Goal: Find specific page/section: Find specific page/section

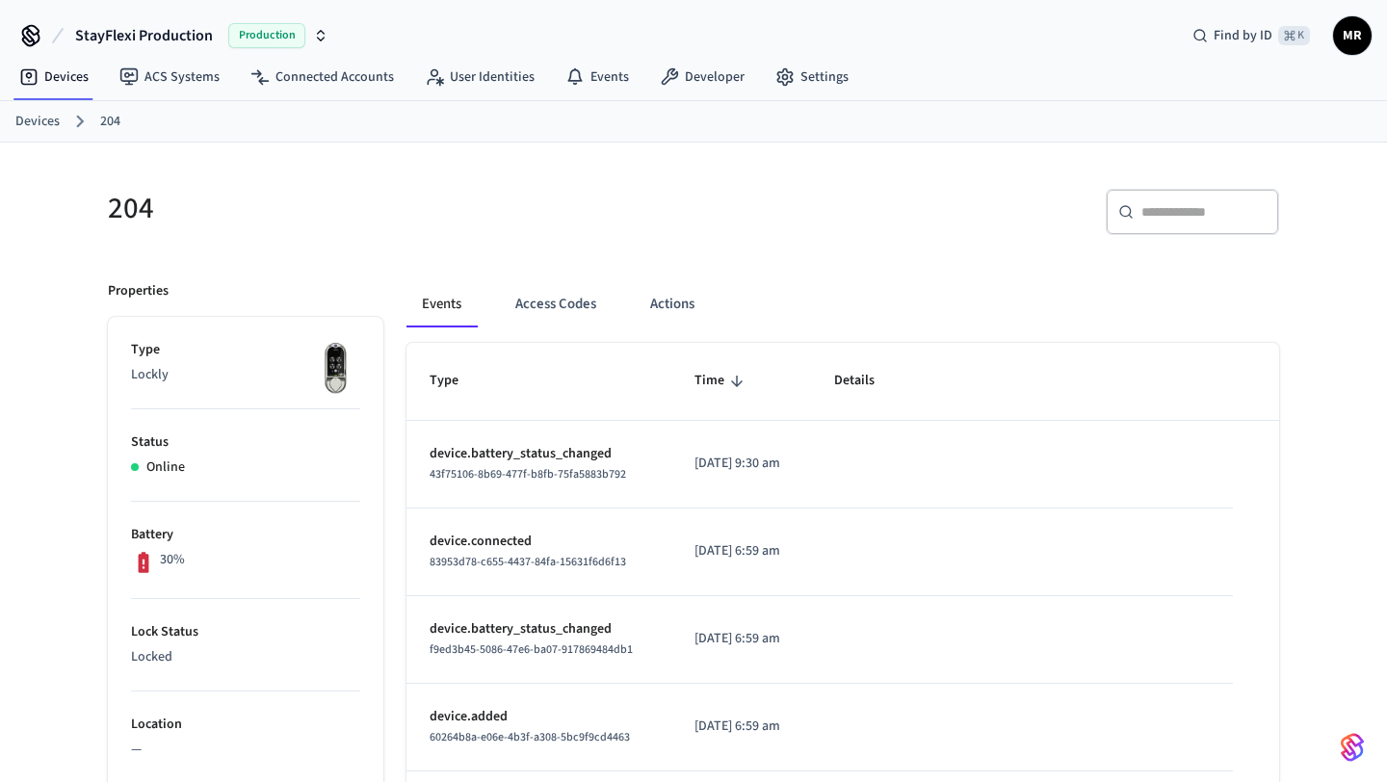
click at [45, 123] on link "Devices" at bounding box center [37, 122] width 44 height 20
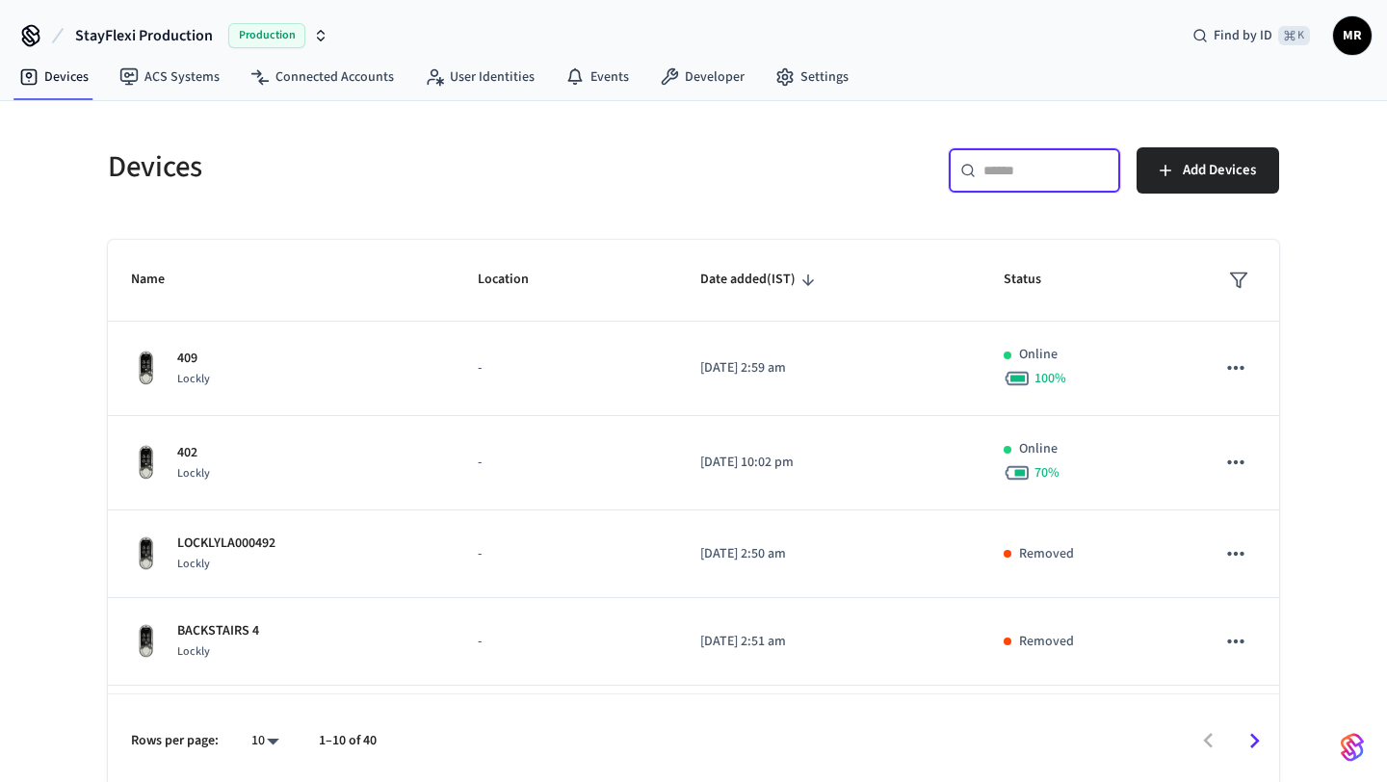
click at [988, 171] on input "text" at bounding box center [1046, 170] width 125 height 19
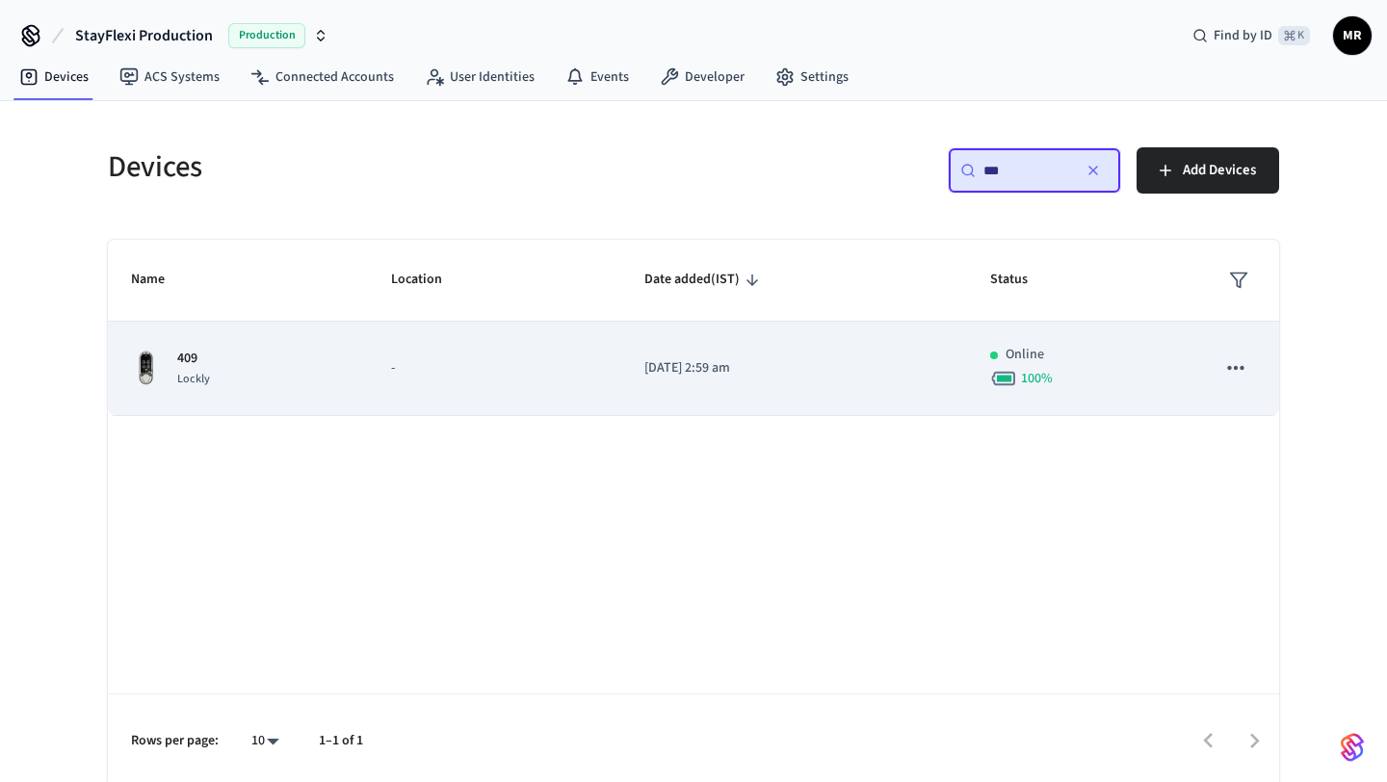
type input "***"
click at [761, 375] on p "[DATE] 2:59 am" at bounding box center [795, 368] width 300 height 20
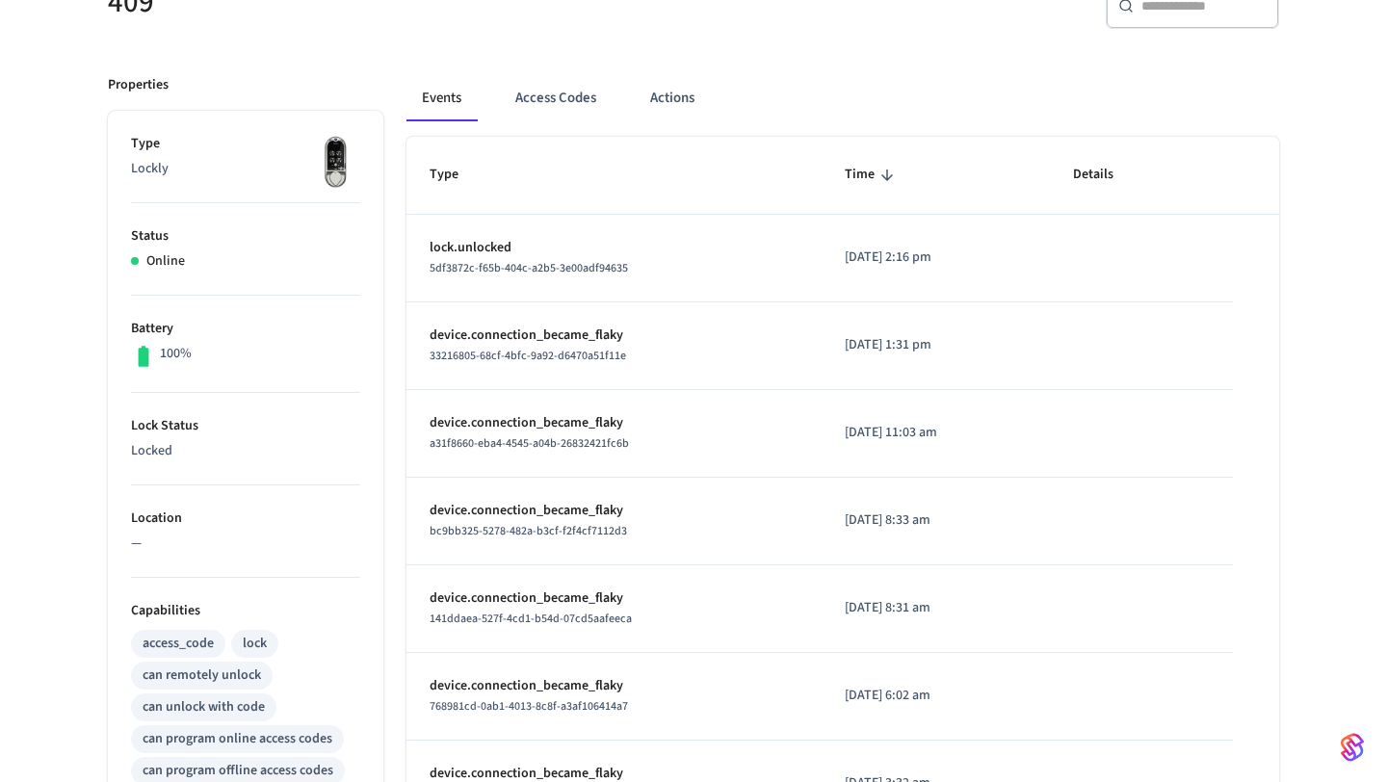
scroll to position [646, 0]
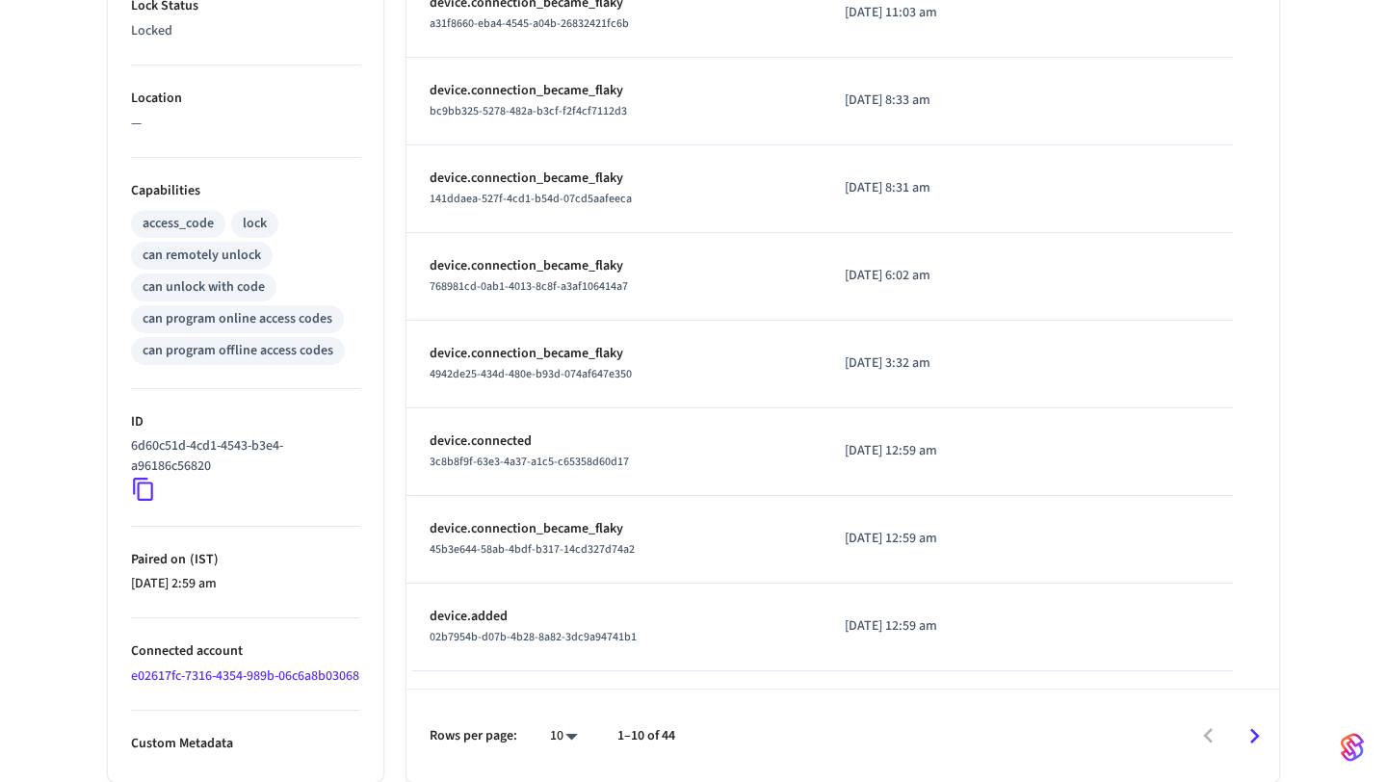
click at [141, 477] on icon at bounding box center [143, 489] width 25 height 25
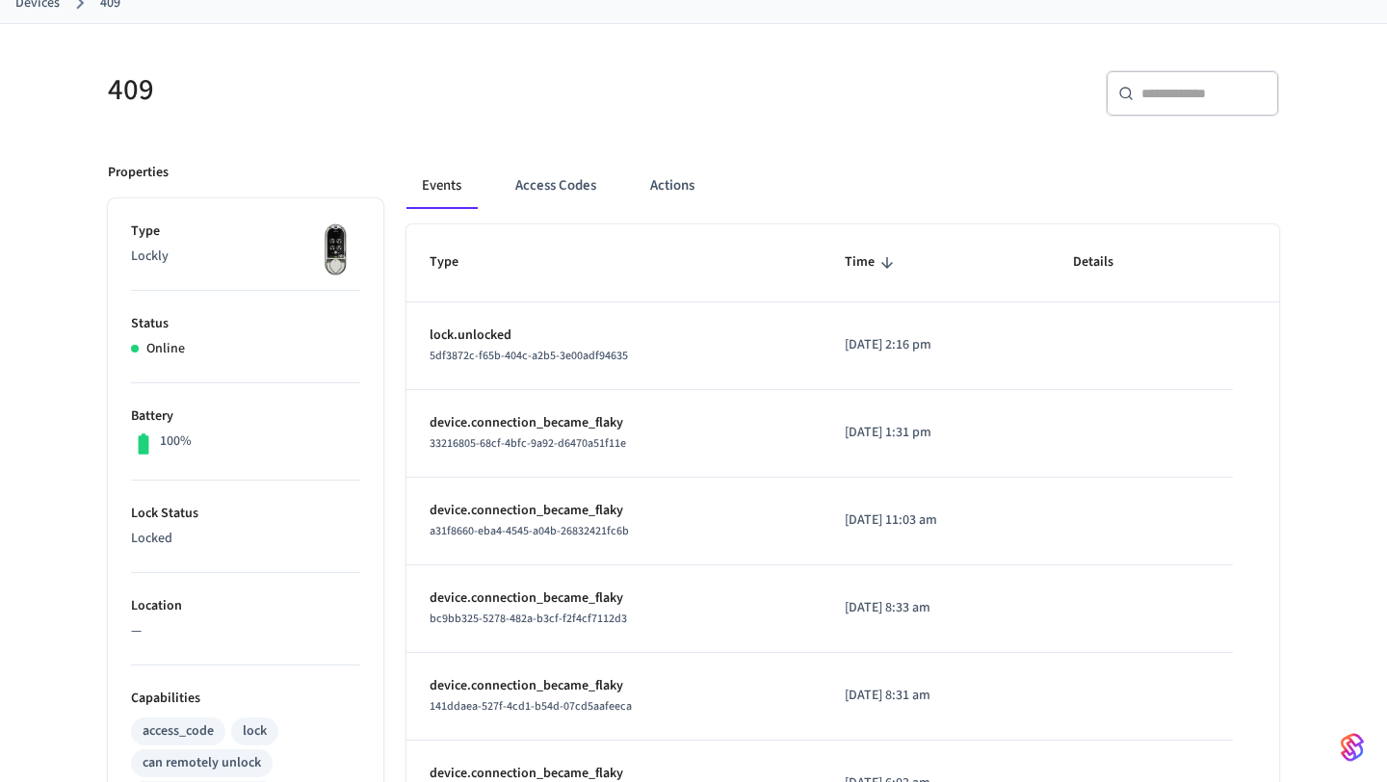
scroll to position [0, 0]
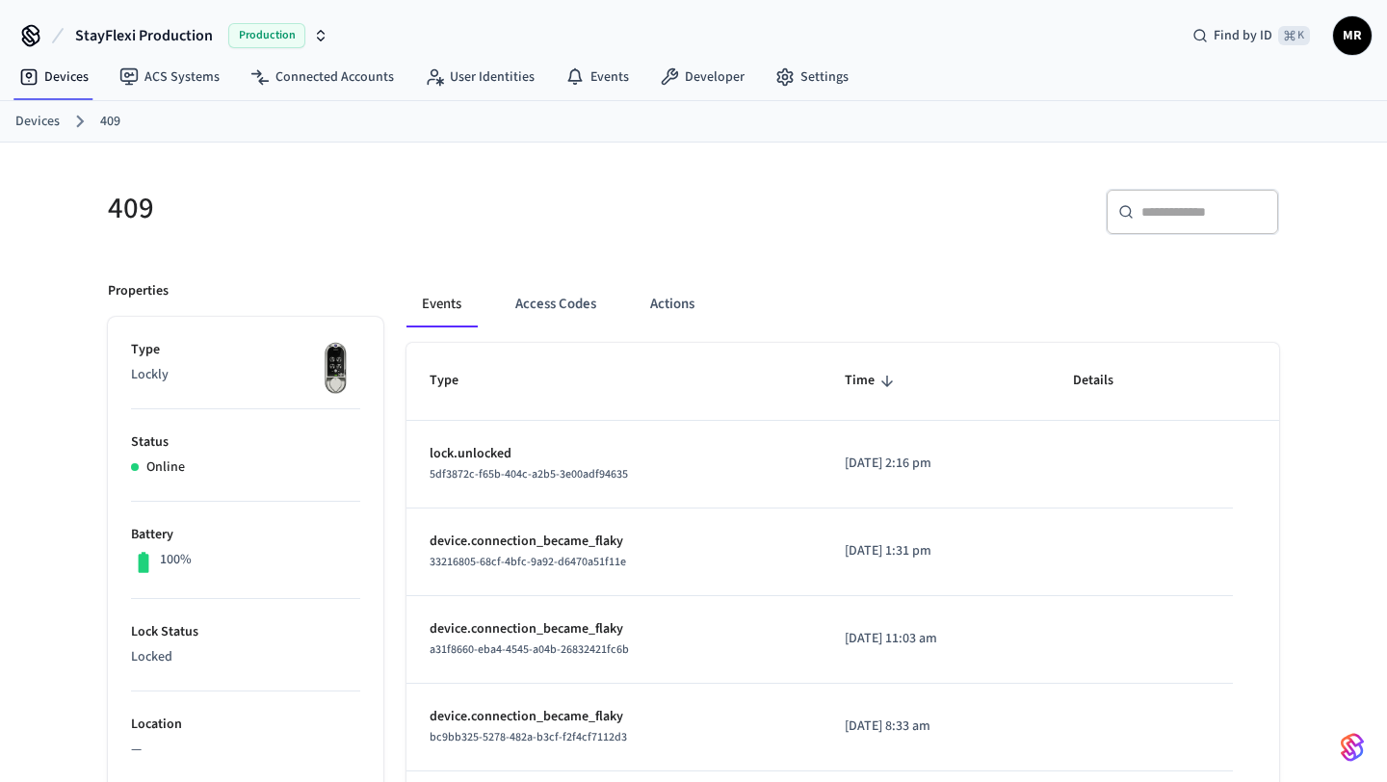
click at [41, 116] on link "Devices" at bounding box center [37, 122] width 44 height 20
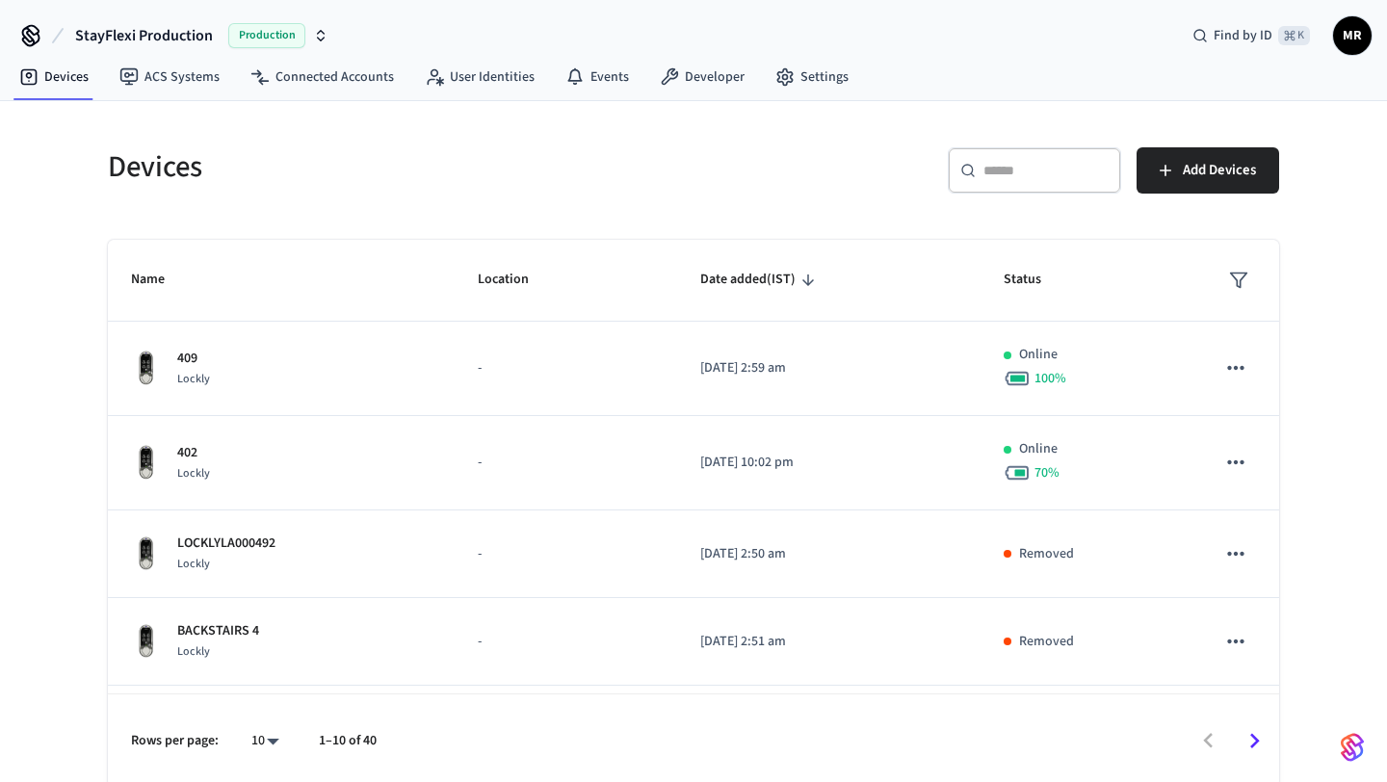
click at [1054, 170] on input "text" at bounding box center [1046, 170] width 125 height 19
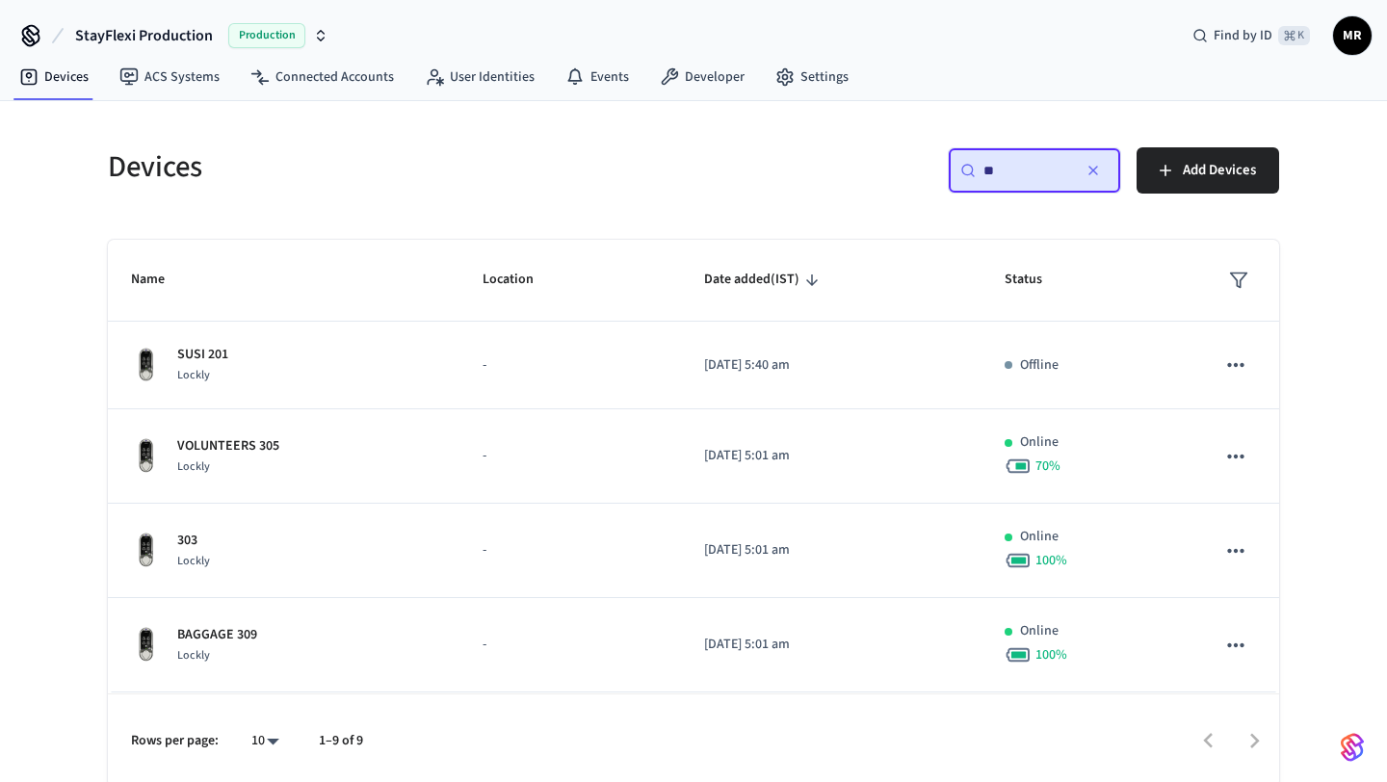
type input "*"
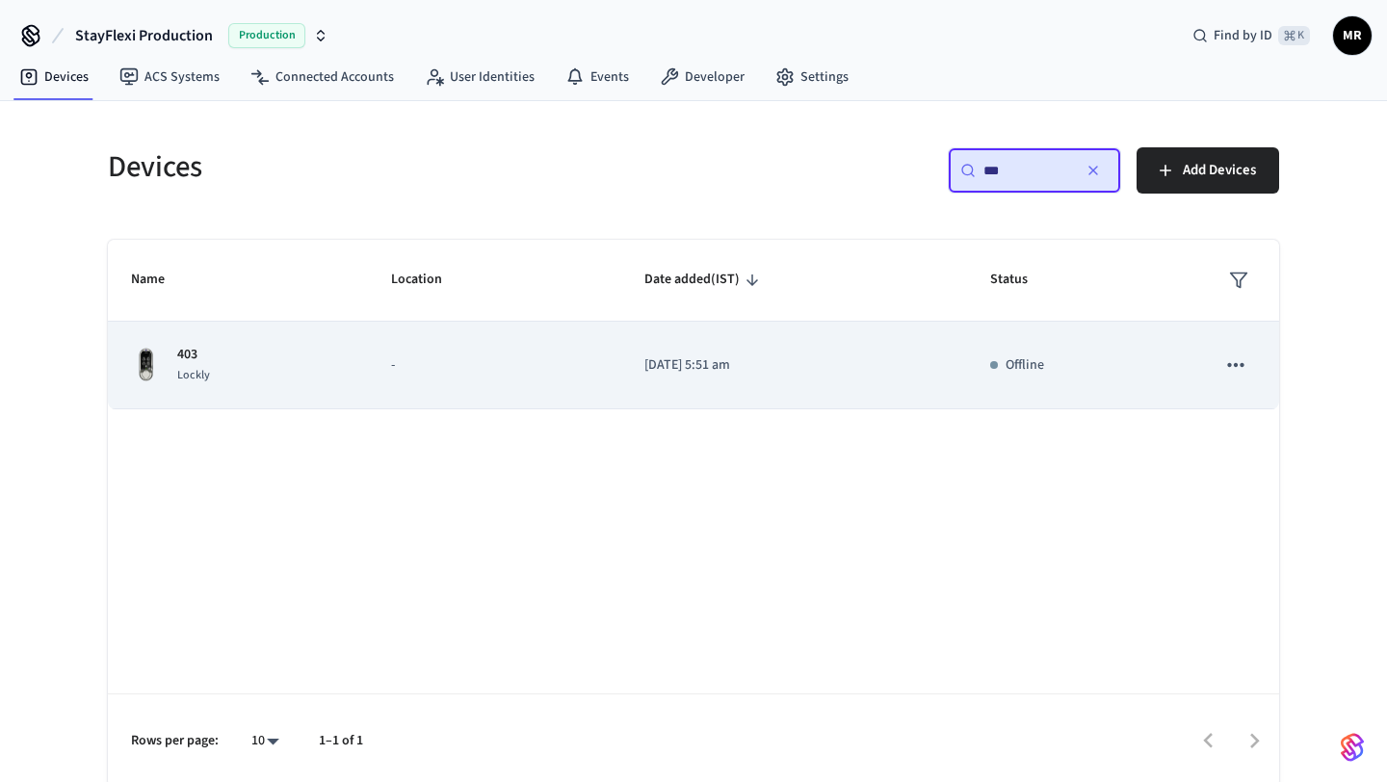
type input "***"
click at [789, 361] on p "2022/12/21 at 5:51 am" at bounding box center [795, 366] width 300 height 20
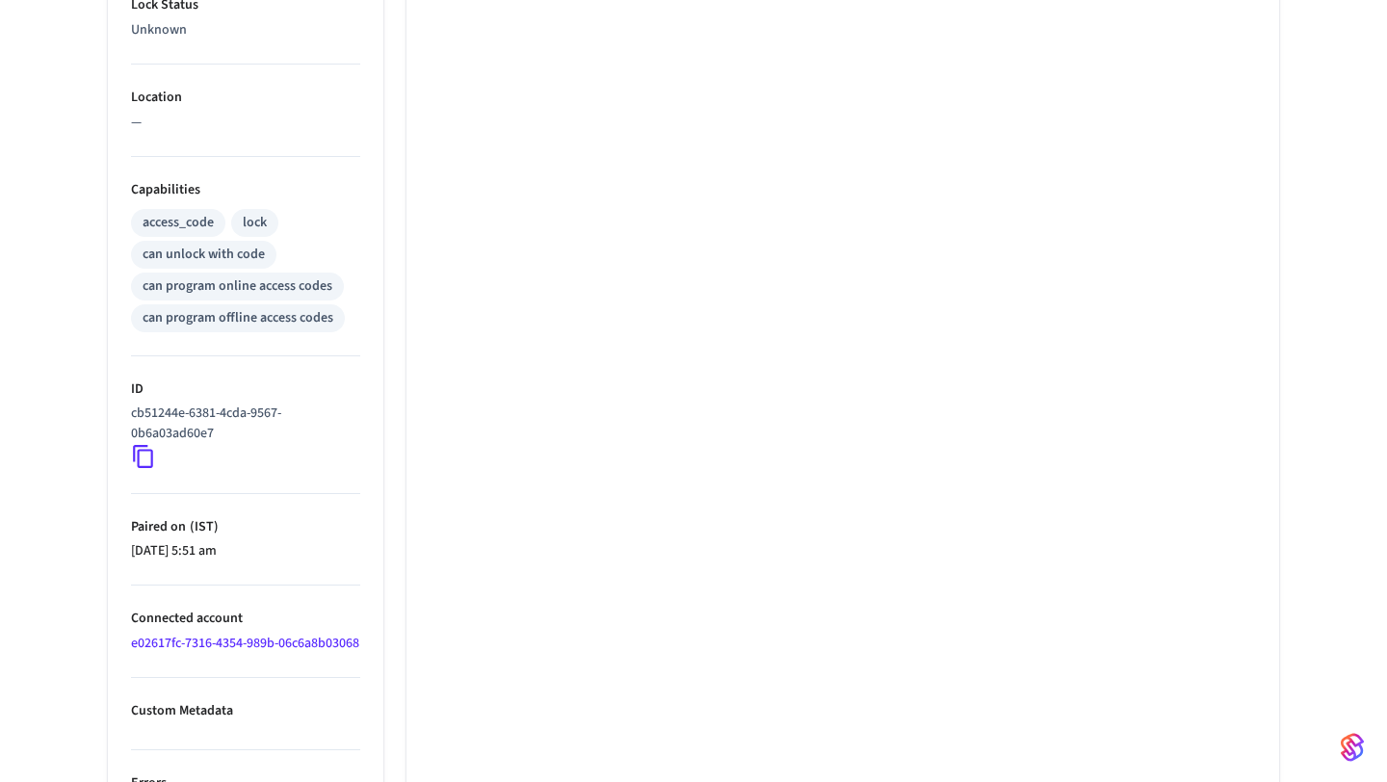
scroll to position [630, 0]
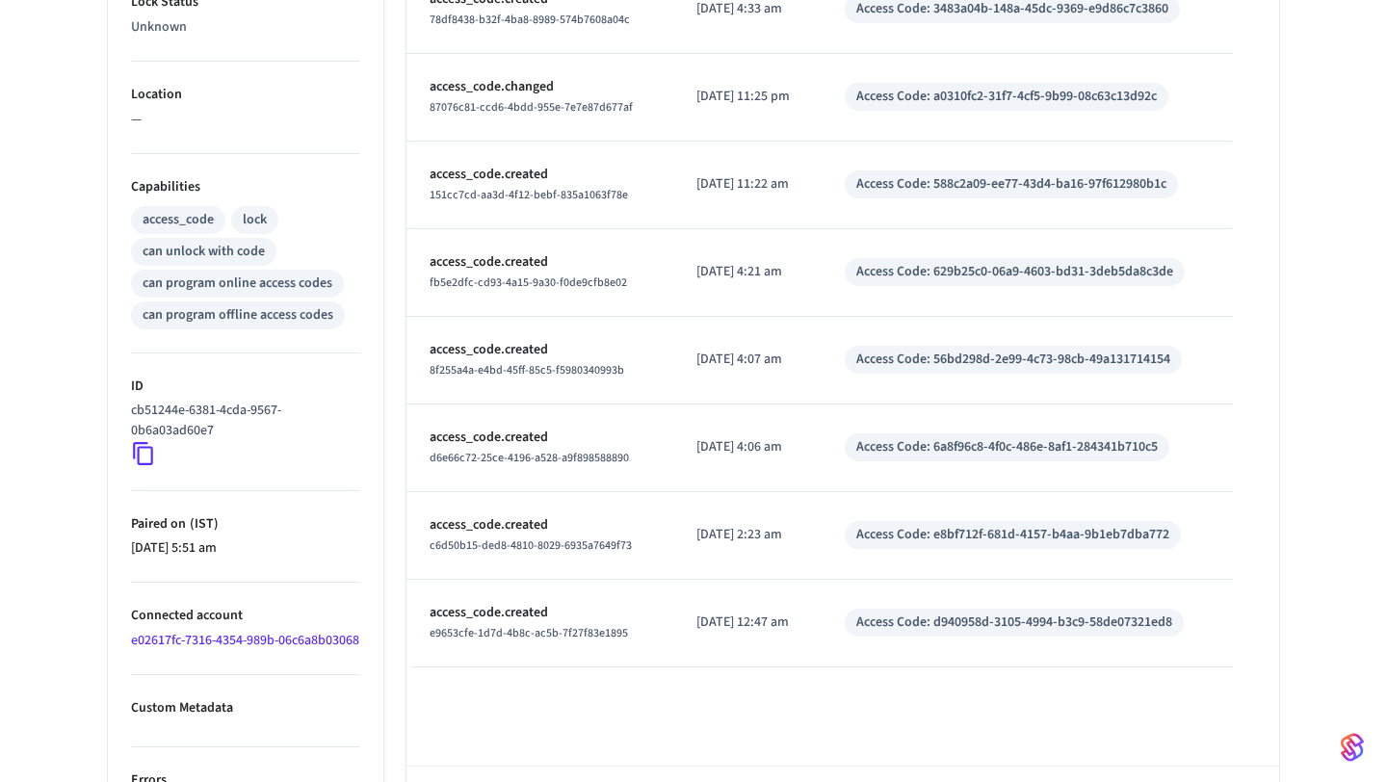
click at [142, 450] on icon at bounding box center [143, 453] width 25 height 25
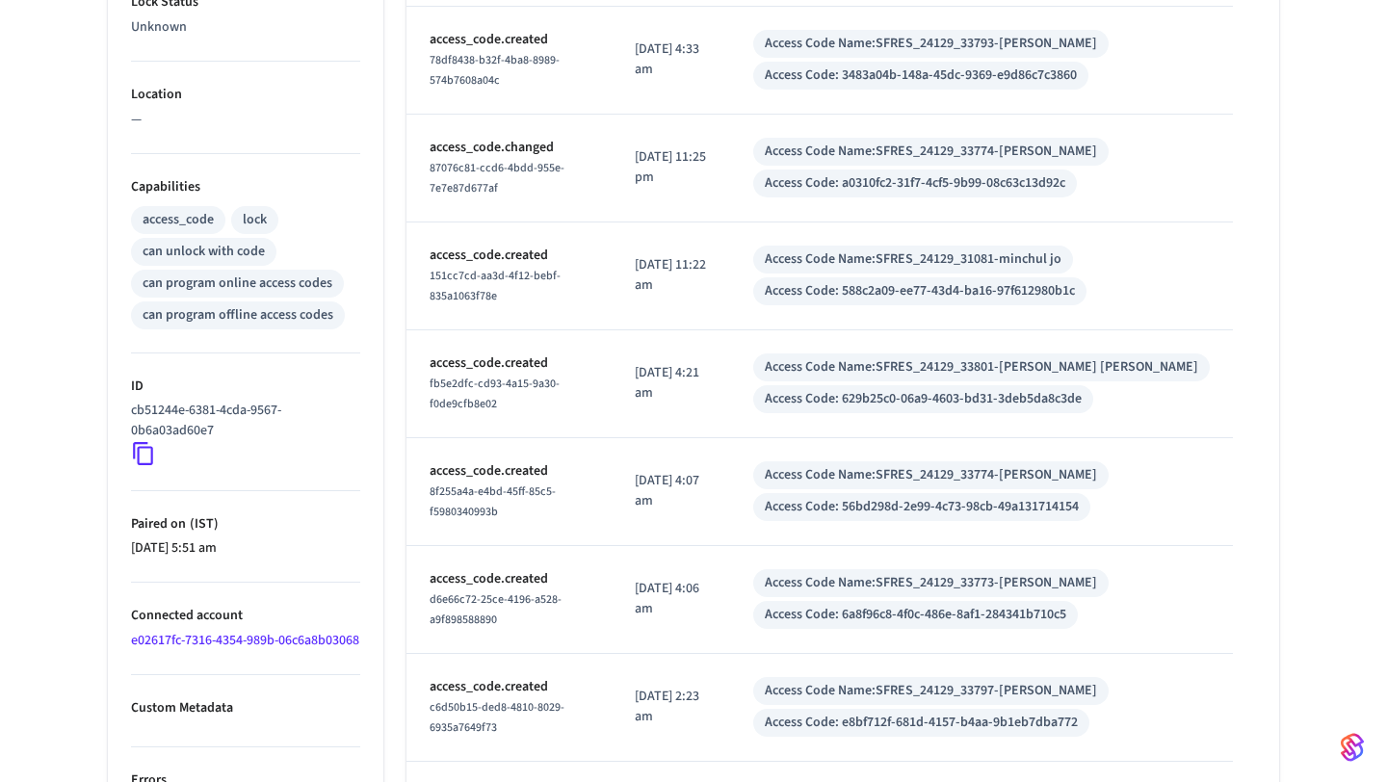
scroll to position [0, 0]
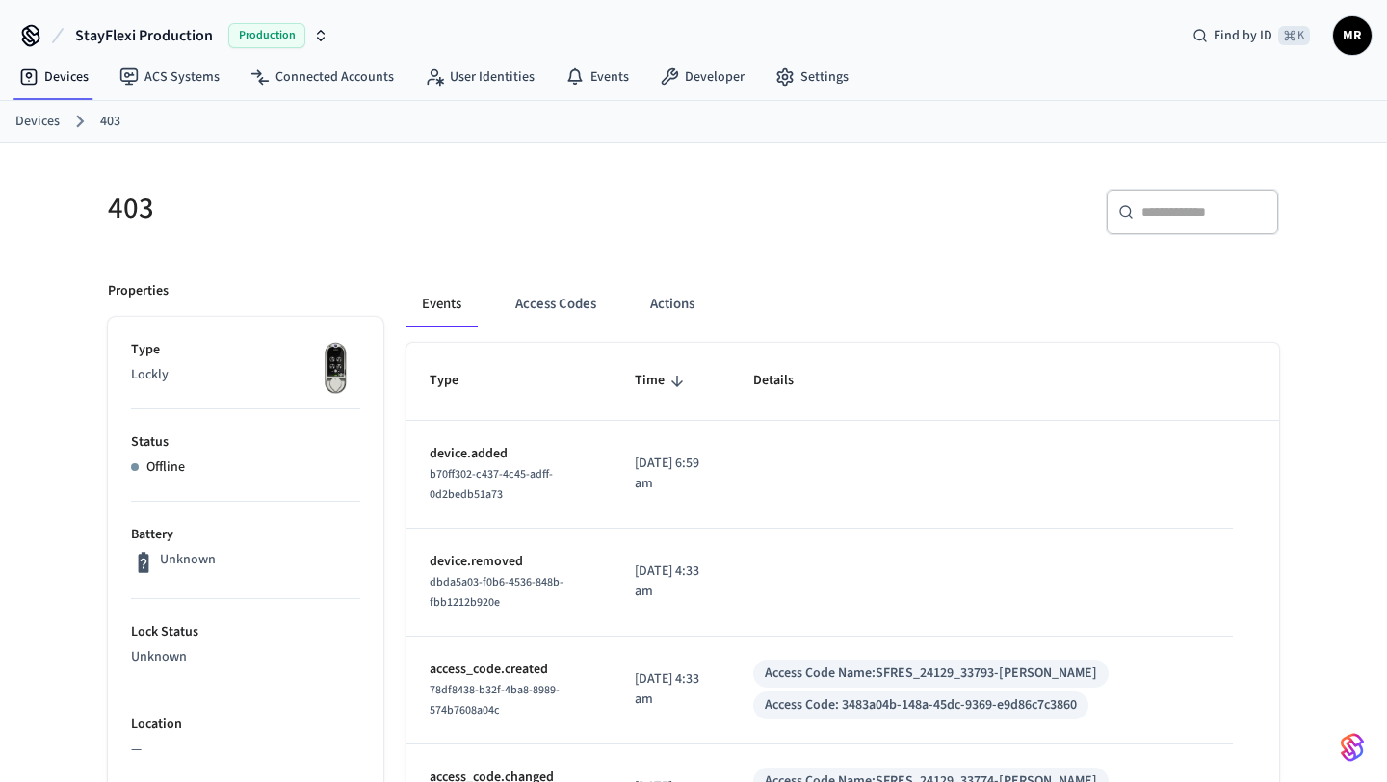
click at [47, 114] on link "Devices" at bounding box center [37, 122] width 44 height 20
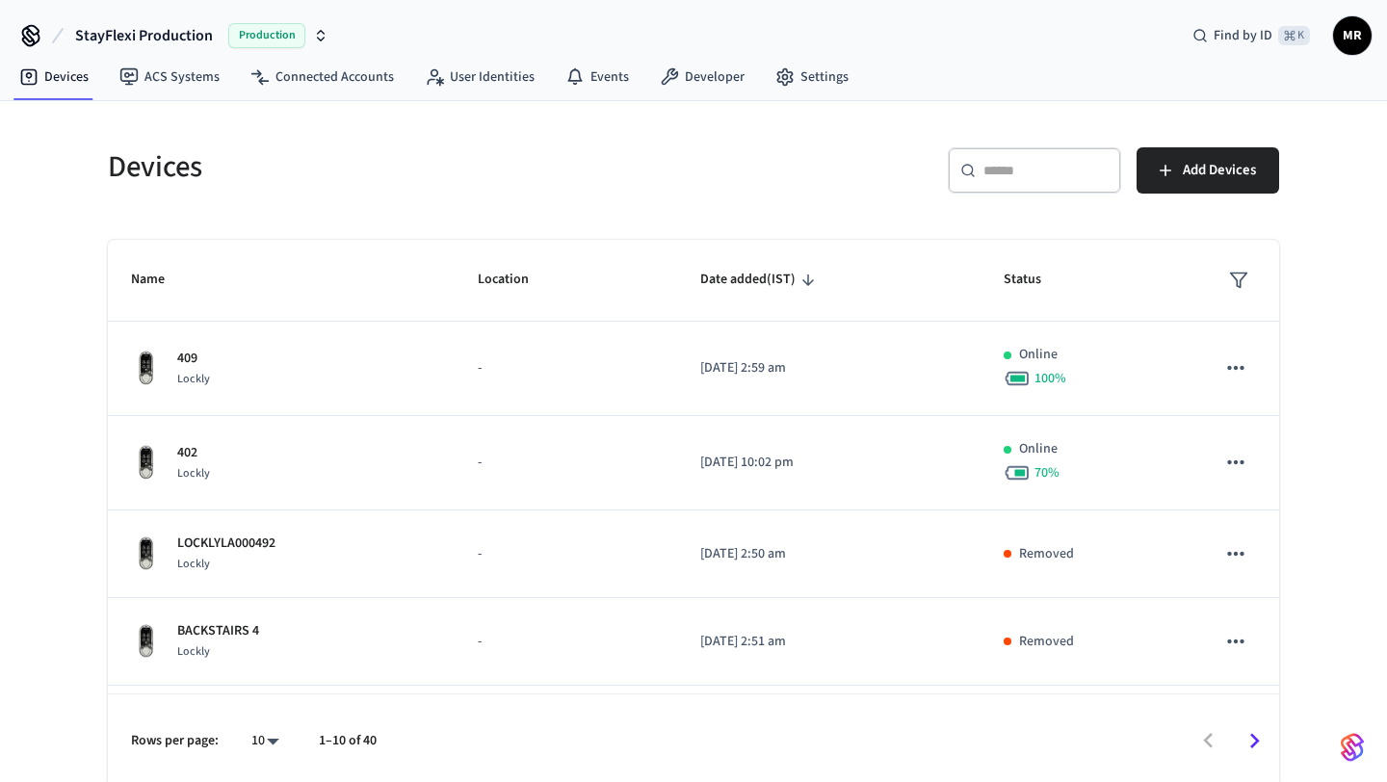
click at [1059, 168] on input "text" at bounding box center [1046, 170] width 125 height 19
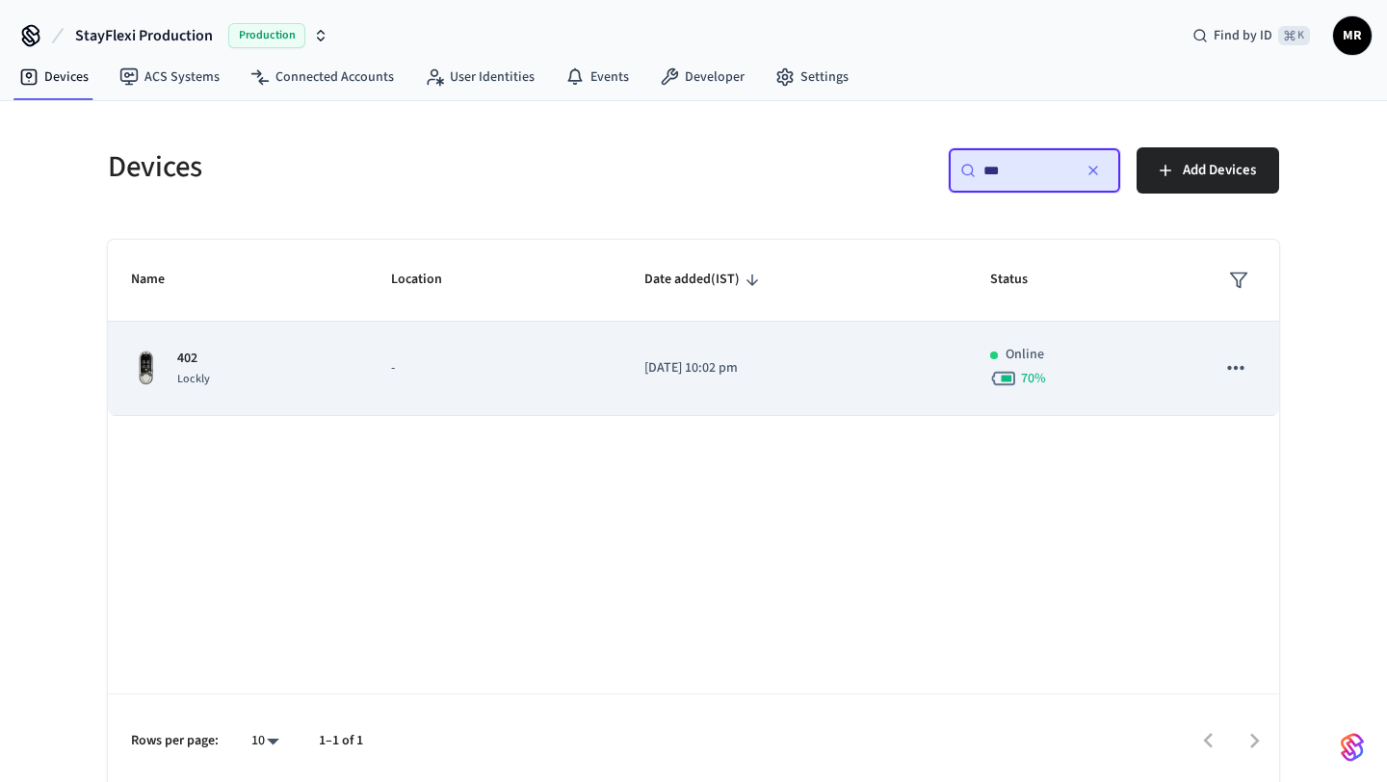
type input "***"
click at [349, 357] on td "402 Lockly" at bounding box center [238, 369] width 260 height 94
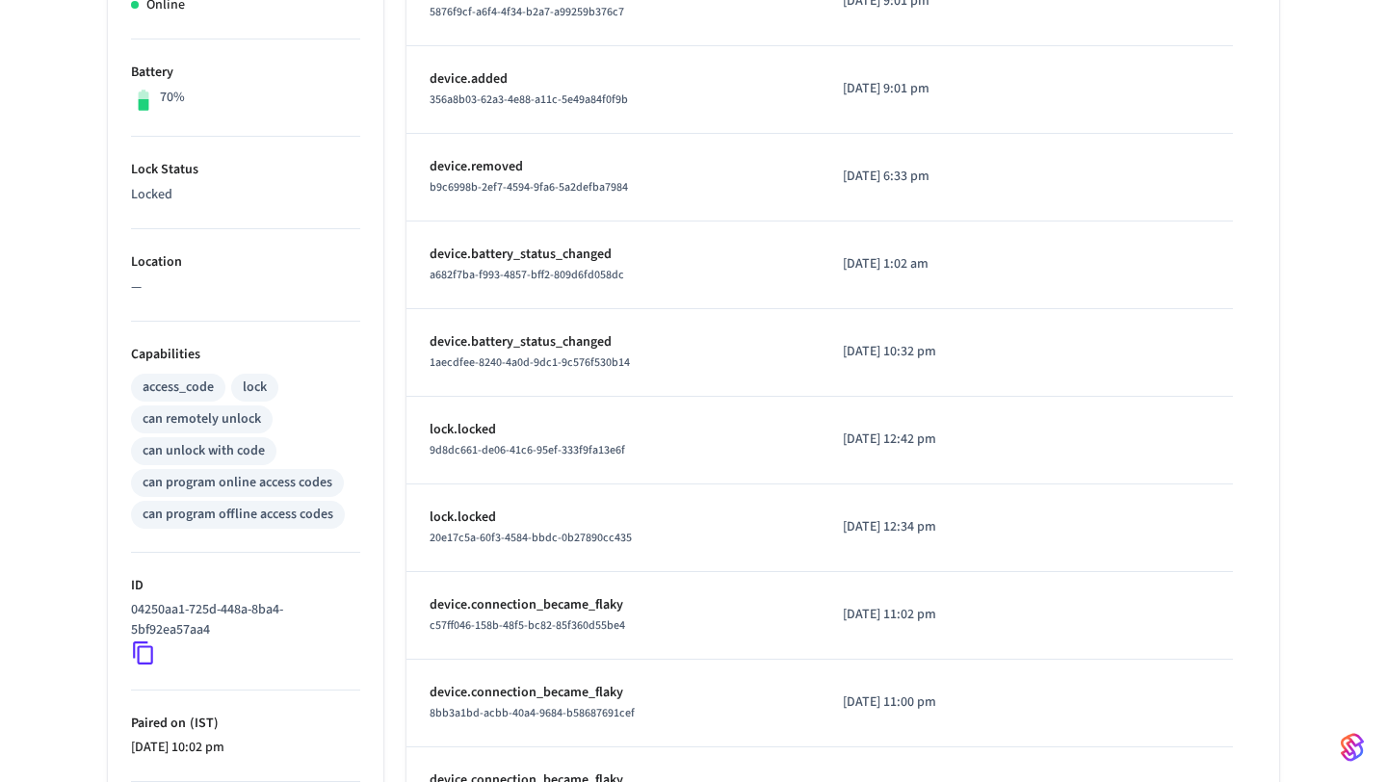
scroll to position [470, 0]
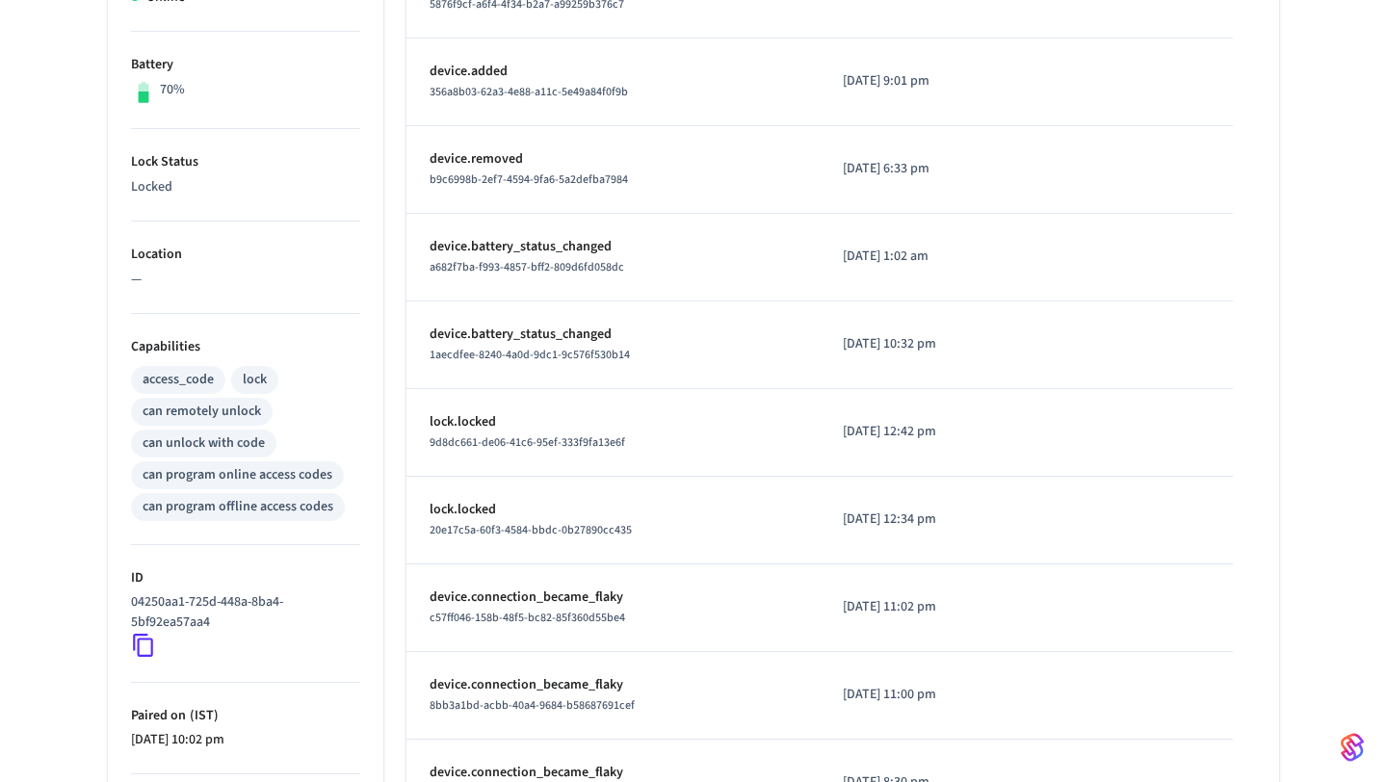
click at [135, 652] on icon at bounding box center [143, 645] width 25 height 25
click at [145, 641] on icon at bounding box center [143, 645] width 25 height 25
click at [149, 645] on icon at bounding box center [143, 645] width 25 height 25
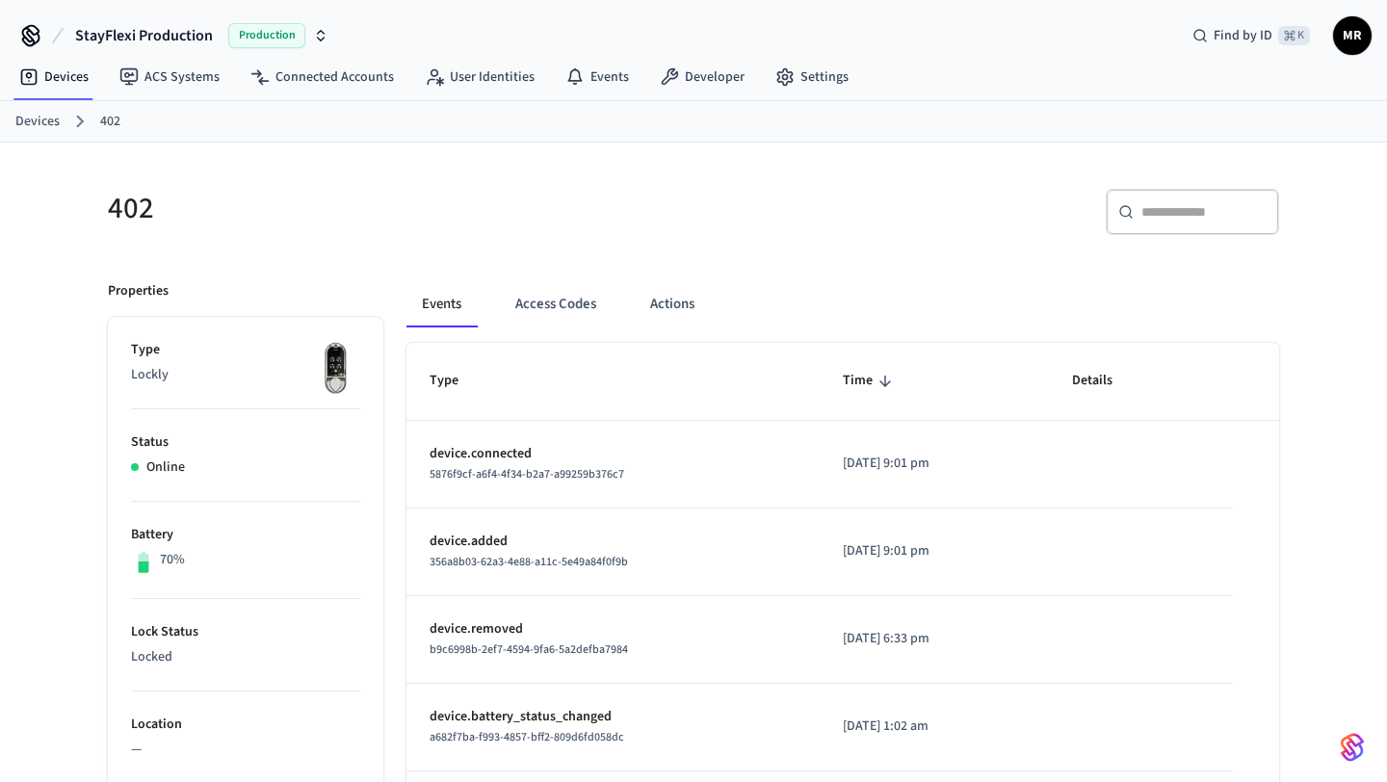
click at [33, 121] on link "Devices" at bounding box center [37, 122] width 44 height 20
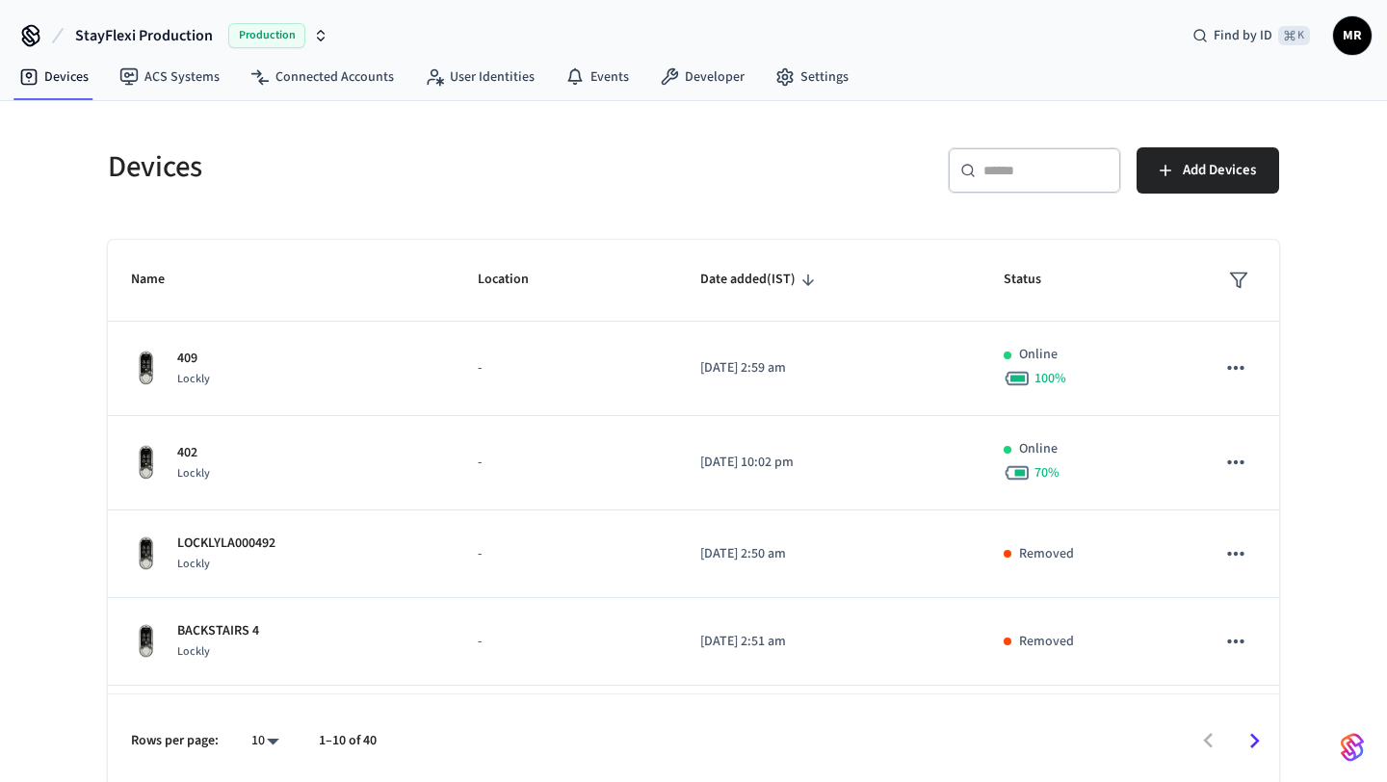
click at [1038, 156] on div "​ ​" at bounding box center [1034, 170] width 173 height 46
click at [1019, 194] on div "​ ​" at bounding box center [1034, 174] width 173 height 54
click at [1019, 166] on input "text" at bounding box center [1046, 170] width 125 height 19
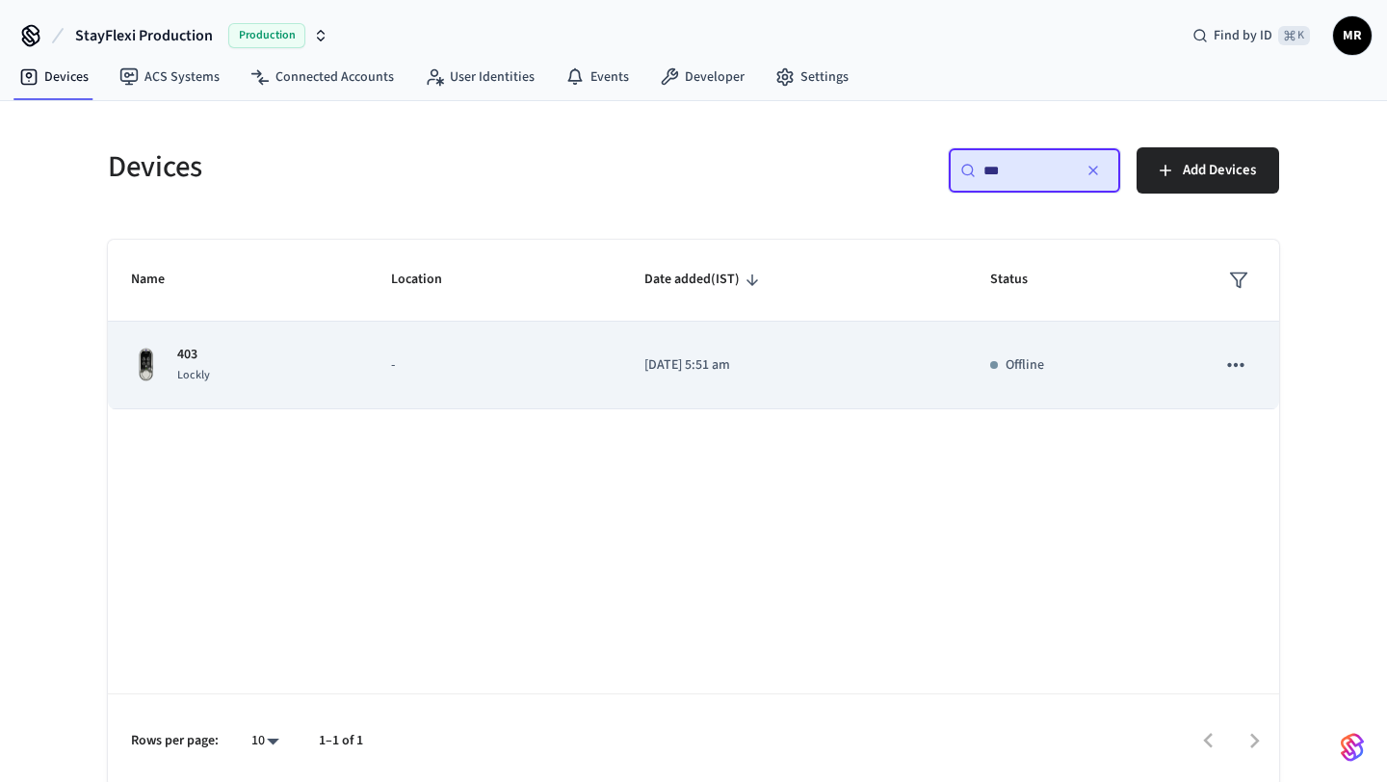
type input "***"
click at [414, 366] on p "-" at bounding box center [494, 366] width 207 height 20
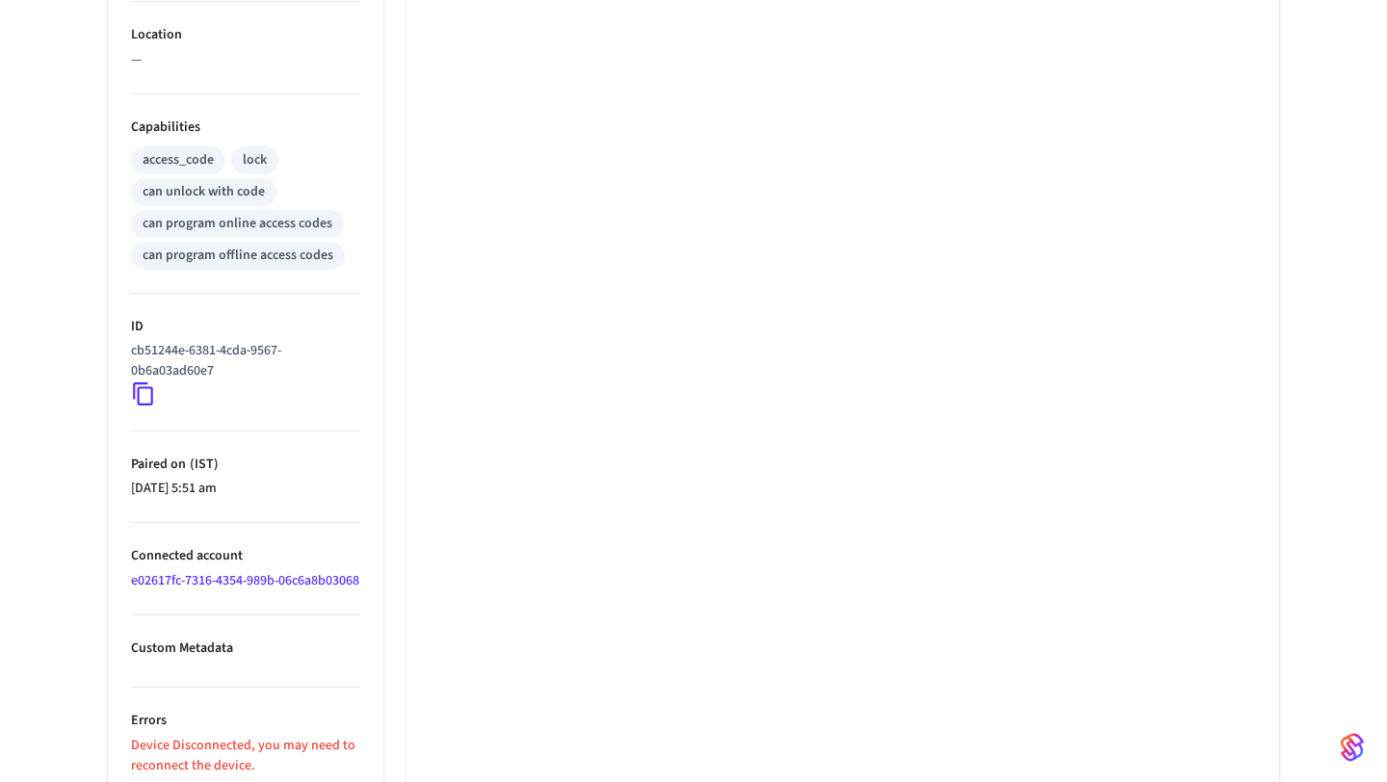
scroll to position [689, 0]
click at [145, 394] on icon at bounding box center [143, 394] width 25 height 25
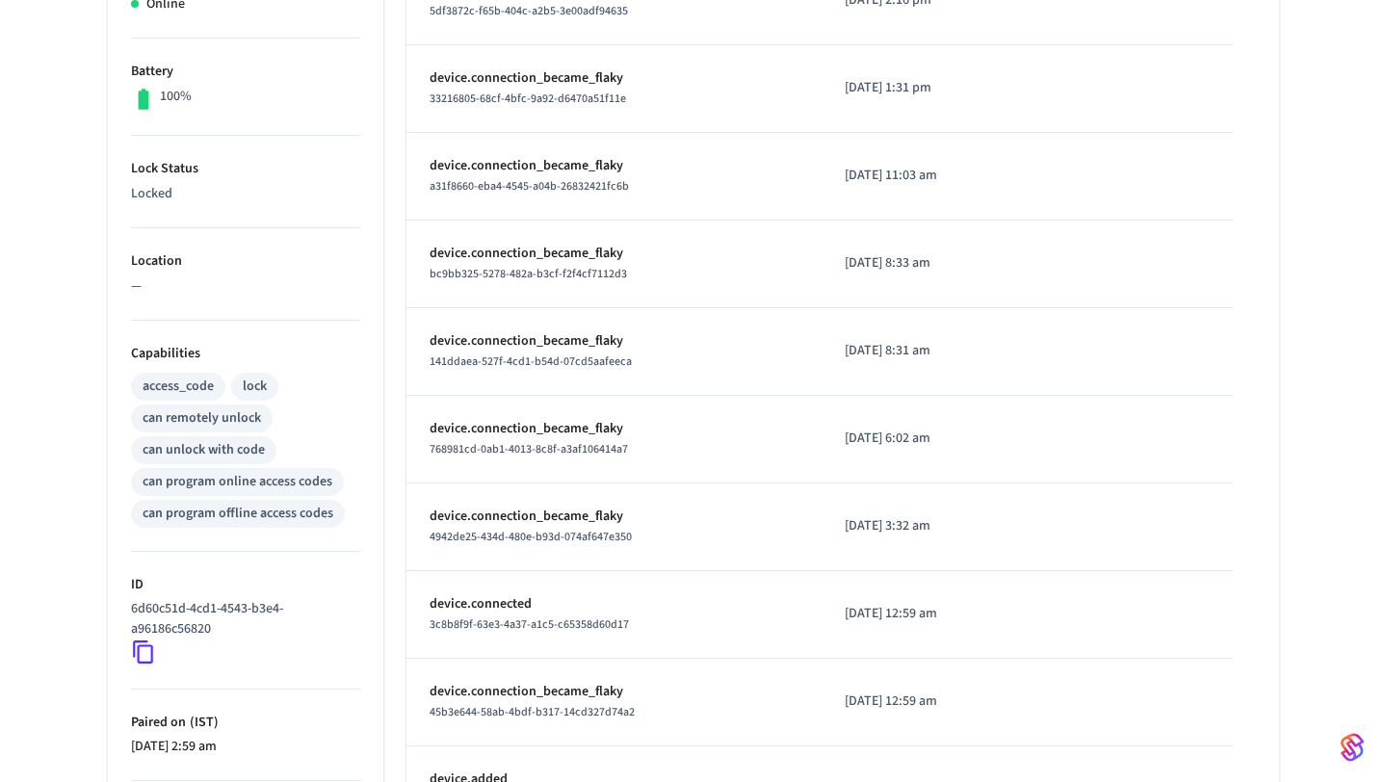
scroll to position [462, 0]
click at [140, 649] on icon at bounding box center [143, 653] width 25 height 25
